Goal: Navigation & Orientation: Find specific page/section

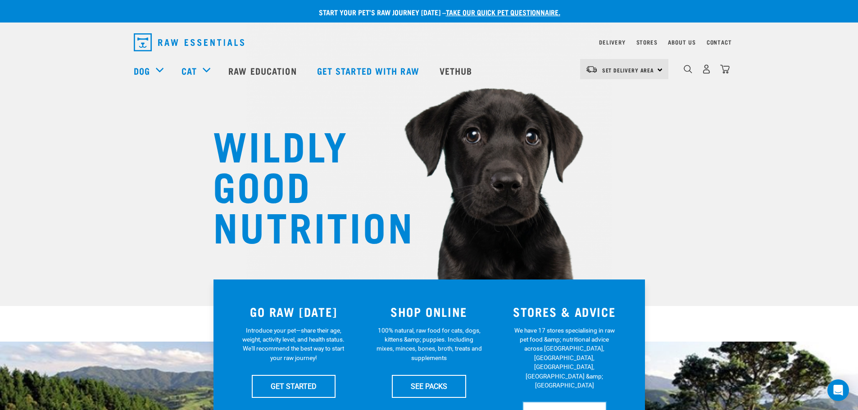
click at [580, 403] on link "FIND STORES" at bounding box center [565, 414] width 82 height 23
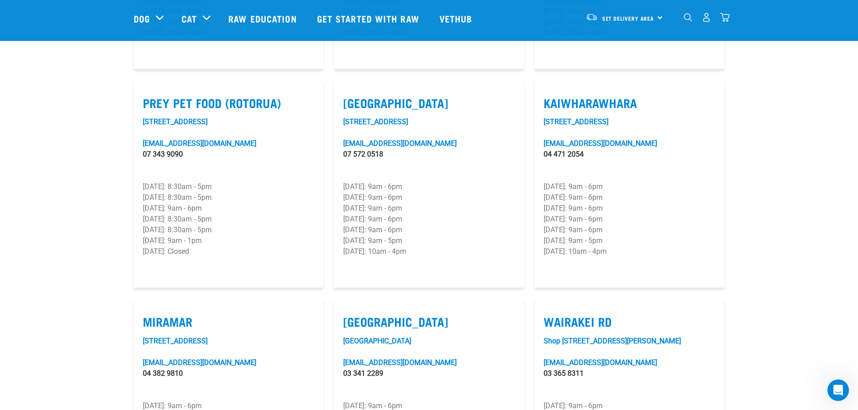
scroll to position [1126, 0]
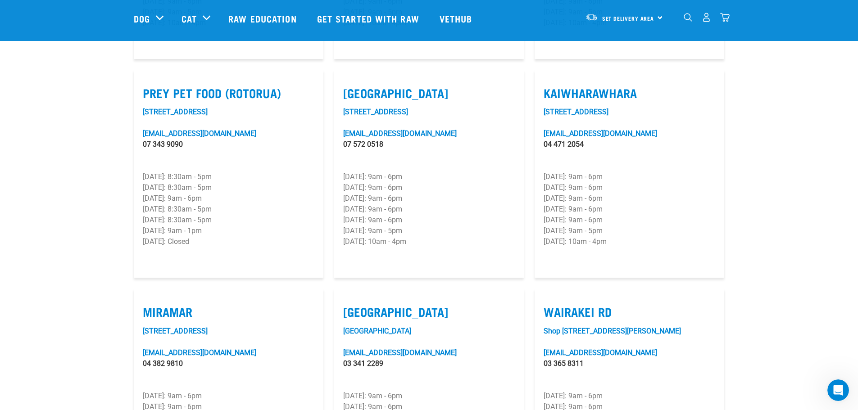
drag, startPoint x: 543, startPoint y: 61, endPoint x: 644, endPoint y: 62, distance: 101.4
click at [644, 70] on article "Kaiwharawhara [STREET_ADDRESS][EMAIL_ADDRESS][DOMAIN_NAME] 04 471 2054 [DATE]: …" at bounding box center [630, 174] width 190 height 209
